Goal: Task Accomplishment & Management: Manage account settings

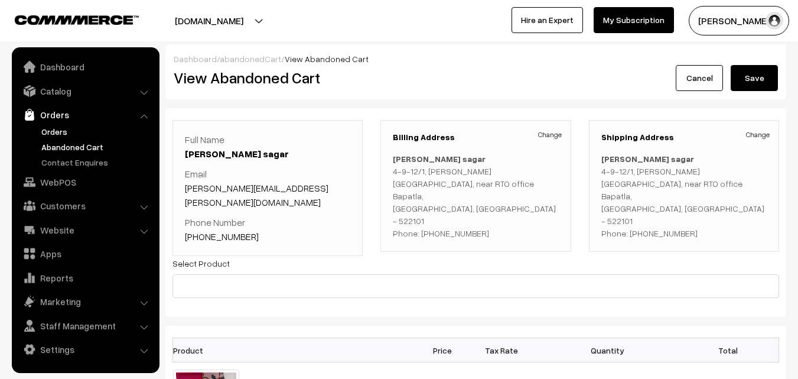
scroll to position [236, 0]
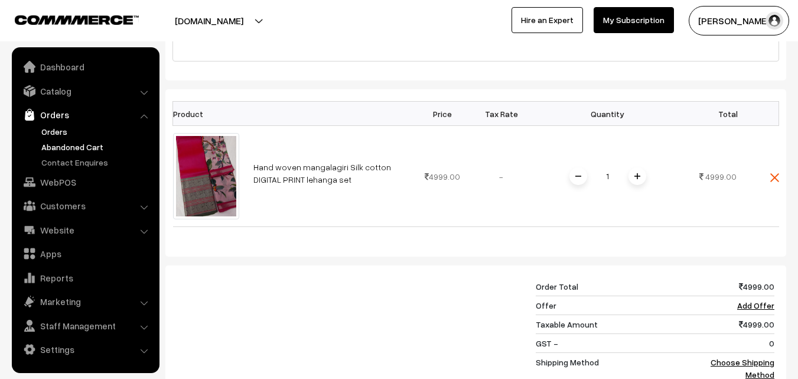
drag, startPoint x: 0, startPoint y: 0, endPoint x: 59, endPoint y: 133, distance: 145.4
click at [59, 133] on link "Orders" at bounding box center [96, 131] width 117 height 12
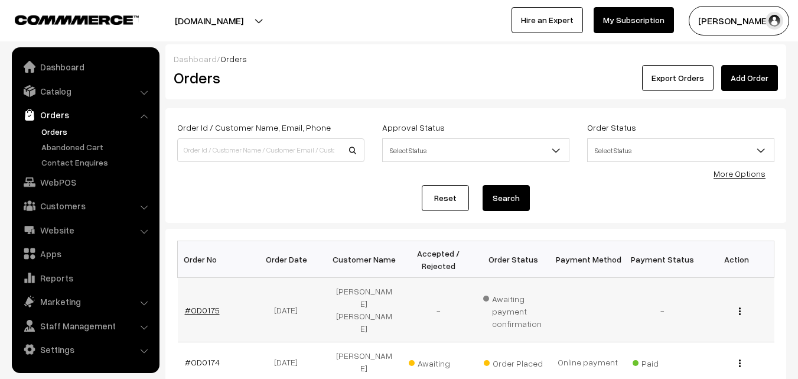
click at [211, 306] on link "#OD0175" at bounding box center [202, 310] width 35 height 10
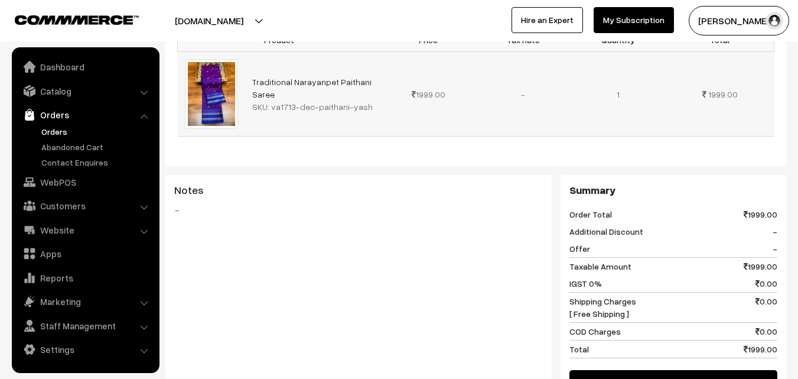
scroll to position [413, 0]
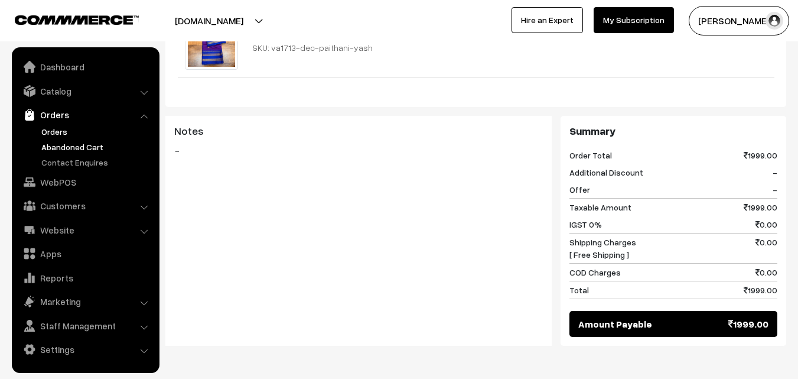
click at [81, 141] on link "Abandoned Cart" at bounding box center [96, 147] width 117 height 12
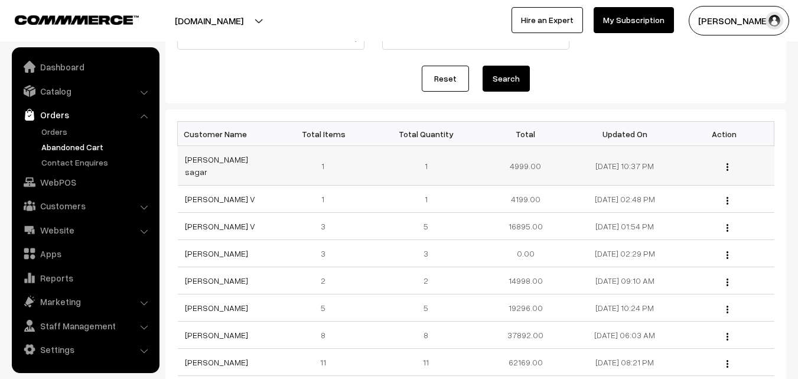
scroll to position [118, 0]
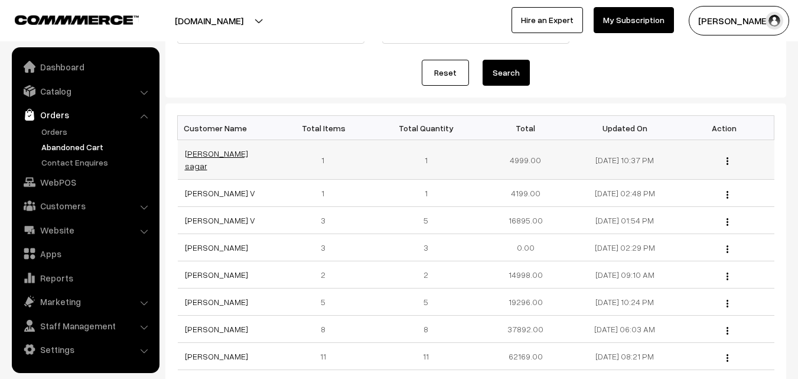
click at [238, 157] on link "Ratakonda Preethi sagar" at bounding box center [216, 159] width 63 height 22
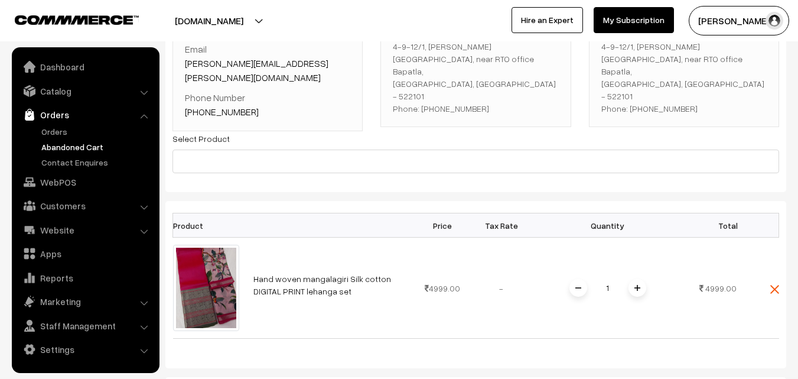
scroll to position [118, 0]
